Goal: Task Accomplishment & Management: Use online tool/utility

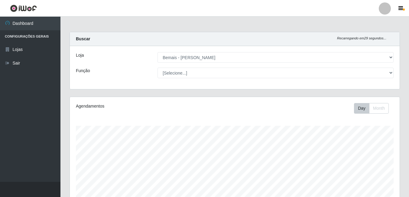
select select "230"
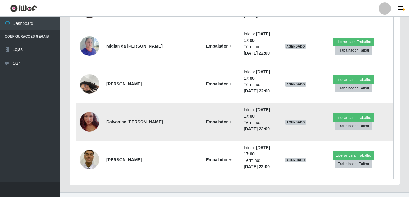
scroll to position [400, 0]
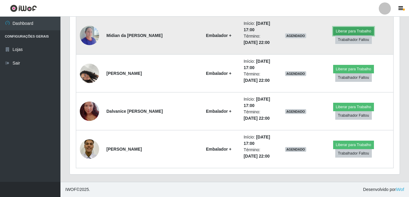
click at [333, 35] on button "Liberar para Trabalho" at bounding box center [353, 31] width 41 height 8
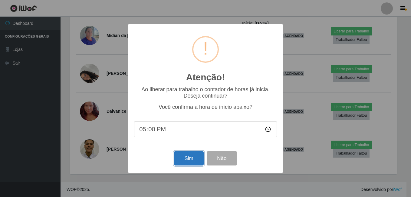
click at [192, 159] on button "Sim" at bounding box center [188, 158] width 29 height 14
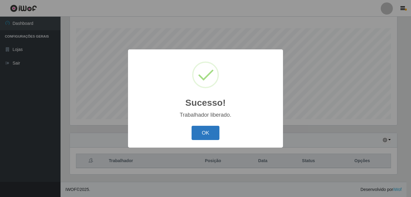
click at [201, 132] on button "OK" at bounding box center [206, 133] width 28 height 14
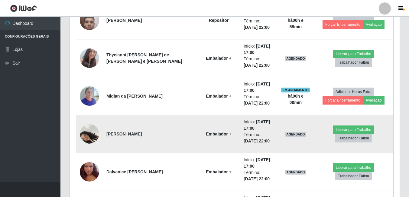
scroll to position [400, 0]
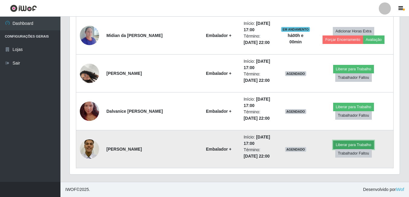
click at [333, 146] on button "Liberar para Trabalho" at bounding box center [353, 144] width 41 height 8
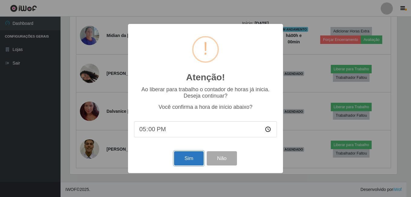
click at [185, 158] on button "Sim" at bounding box center [188, 158] width 29 height 14
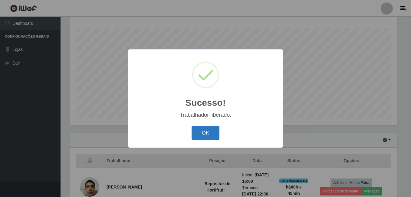
click at [205, 132] on button "OK" at bounding box center [206, 133] width 28 height 14
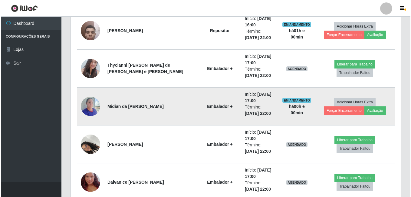
scroll to position [400, 0]
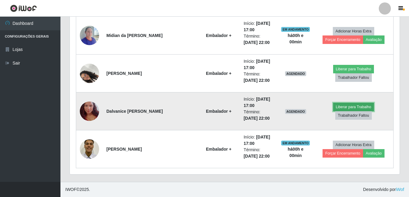
click at [333, 108] on button "Liberar para Trabalho" at bounding box center [353, 107] width 41 height 8
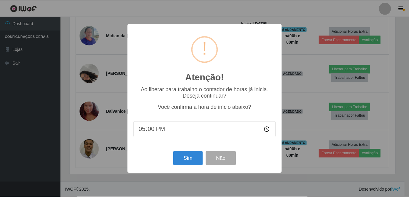
scroll to position [126, 327]
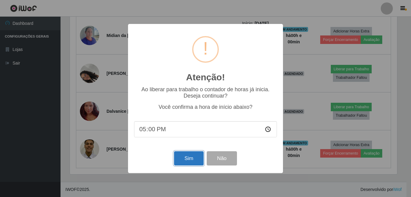
click at [186, 159] on button "Sim" at bounding box center [188, 158] width 29 height 14
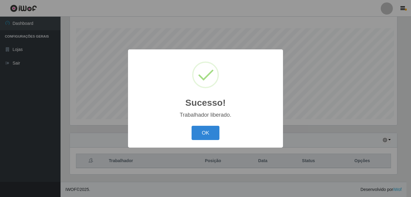
scroll to position [0, 0]
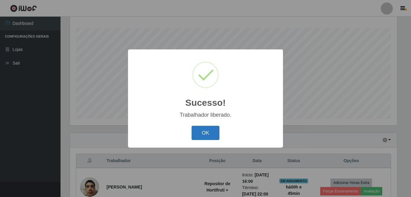
click at [208, 129] on button "OK" at bounding box center [206, 133] width 28 height 14
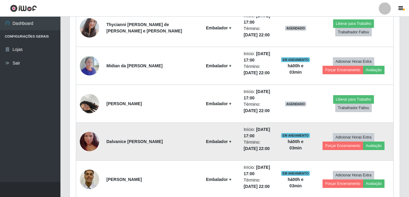
scroll to position [340, 0]
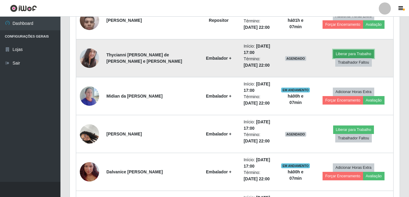
click at [333, 58] on button "Liberar para Trabalho" at bounding box center [353, 54] width 41 height 8
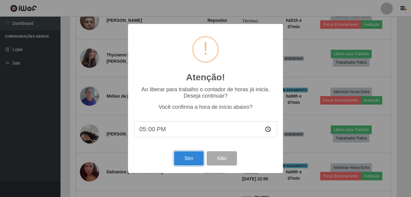
click at [189, 162] on button "Sim" at bounding box center [188, 158] width 29 height 14
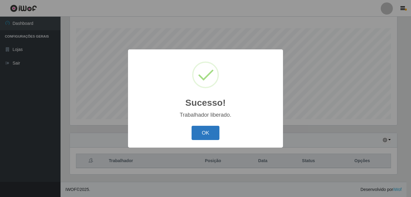
click at [215, 133] on button "OK" at bounding box center [206, 133] width 28 height 14
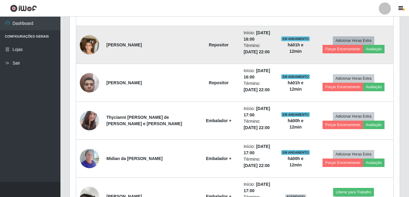
scroll to position [279, 0]
